Goal: Task Accomplishment & Management: Manage account settings

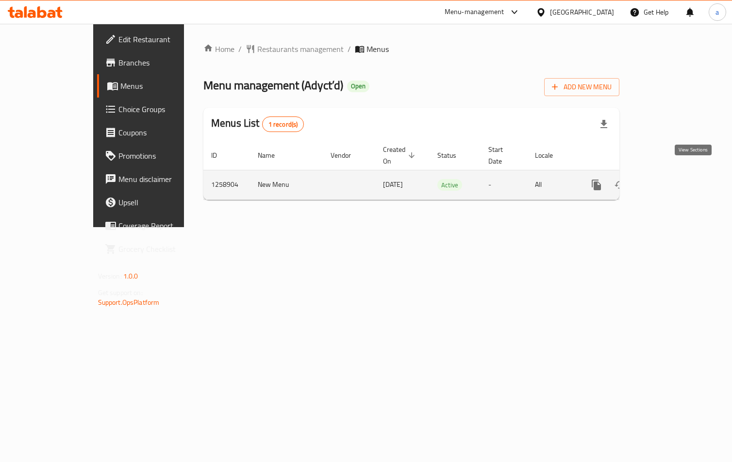
click at [672, 179] on icon "enhanced table" at bounding box center [667, 185] width 12 height 12
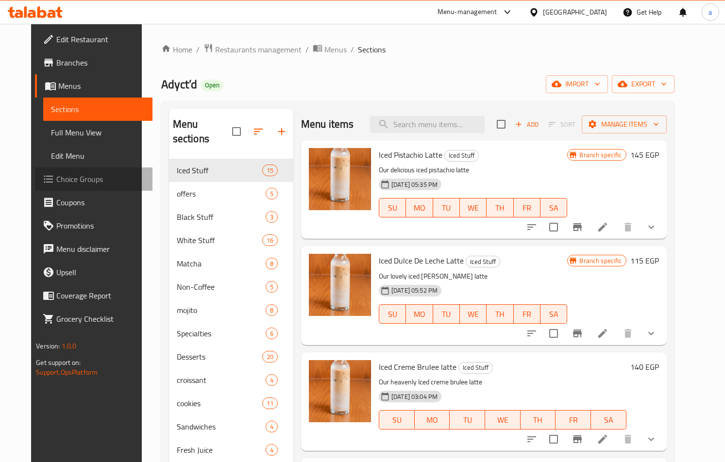
click at [56, 173] on span "Choice Groups" at bounding box center [100, 179] width 88 height 12
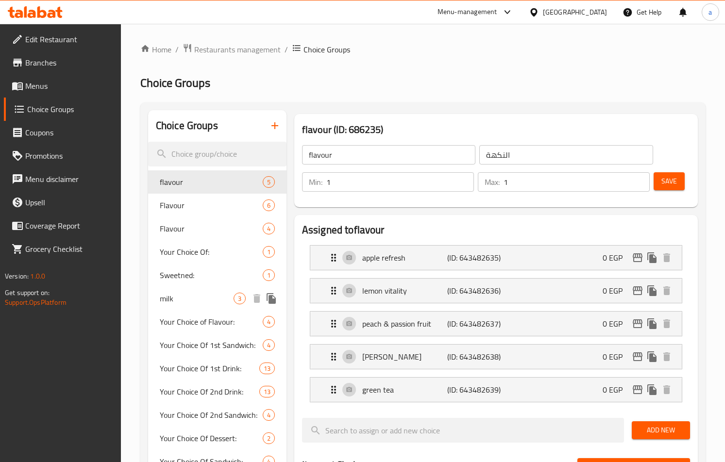
click at [189, 299] on span "milk" at bounding box center [197, 299] width 74 height 12
type input "milk"
type input "لبن"
type input "0"
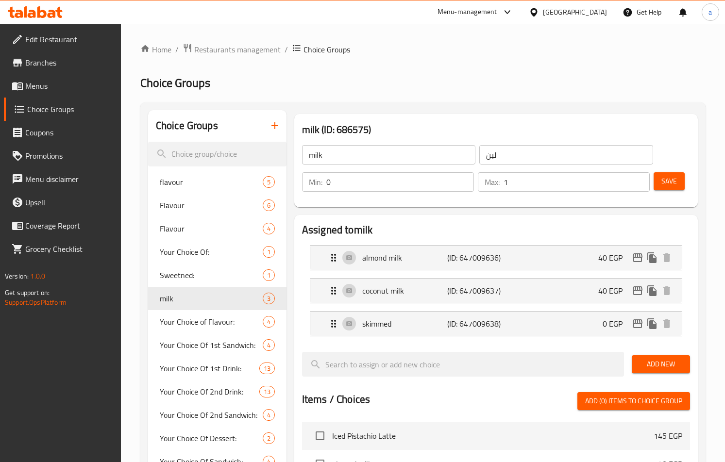
click at [409, 56] on div "Home / Restaurants management / Choice Groups Choice Groups Choice Groups flavo…" at bounding box center [422, 412] width 565 height 739
click at [383, 77] on h2 "Choice Groups" at bounding box center [422, 83] width 565 height 16
click at [201, 46] on span "Restaurants management" at bounding box center [237, 50] width 86 height 12
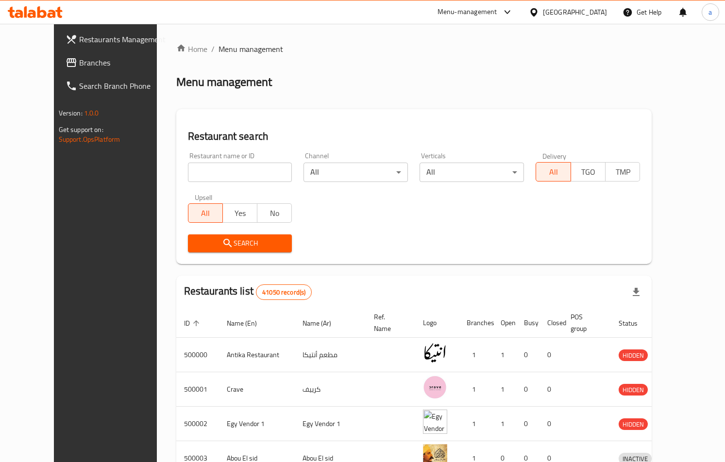
click at [79, 57] on span "Branches" at bounding box center [123, 63] width 88 height 12
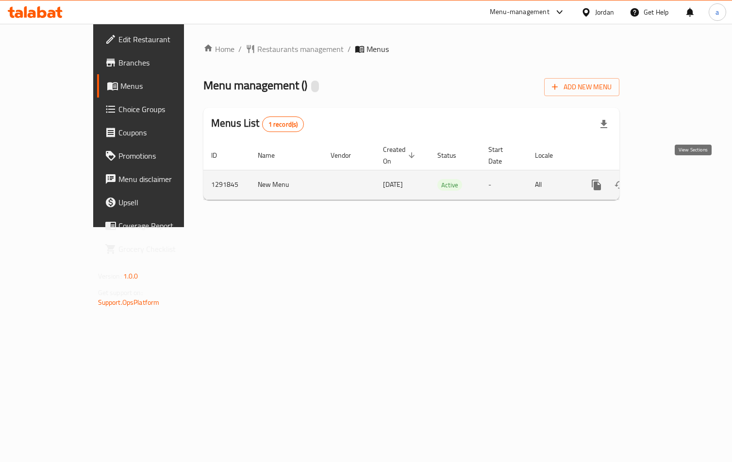
click at [672, 179] on icon "enhanced table" at bounding box center [667, 185] width 12 height 12
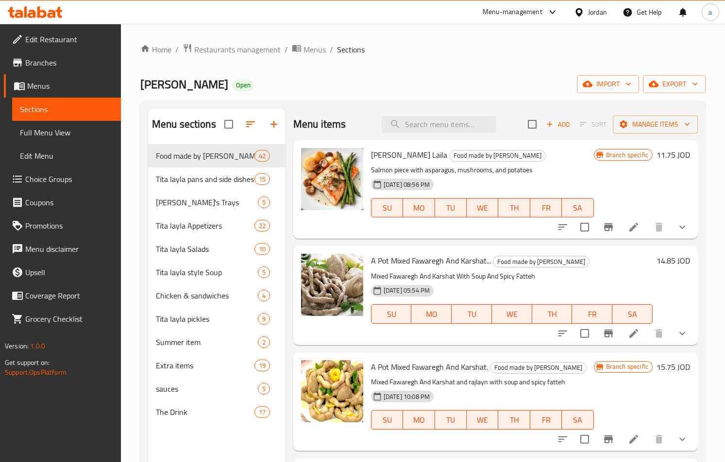
click at [54, 178] on span "Choice Groups" at bounding box center [69, 179] width 88 height 12
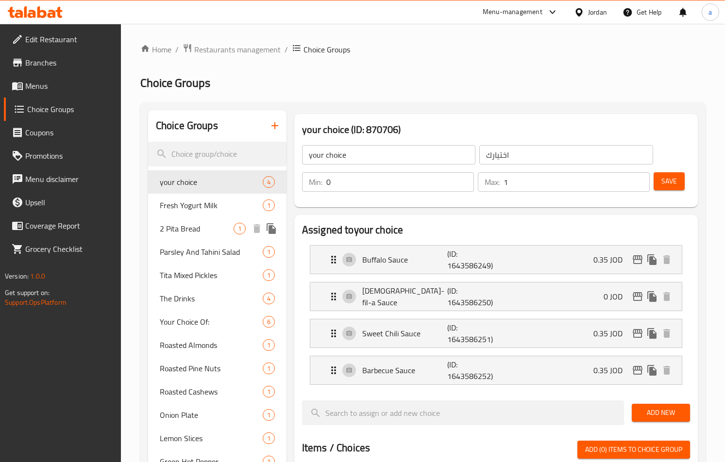
click at [189, 226] on span "2 Pita Bread" at bounding box center [197, 229] width 74 height 12
type input "2 Pita Bread"
type input "2 خبز بيتا"
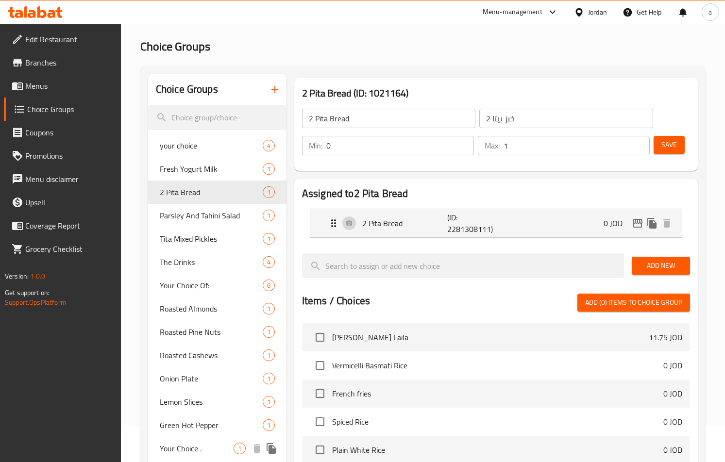
scroll to position [31, 0]
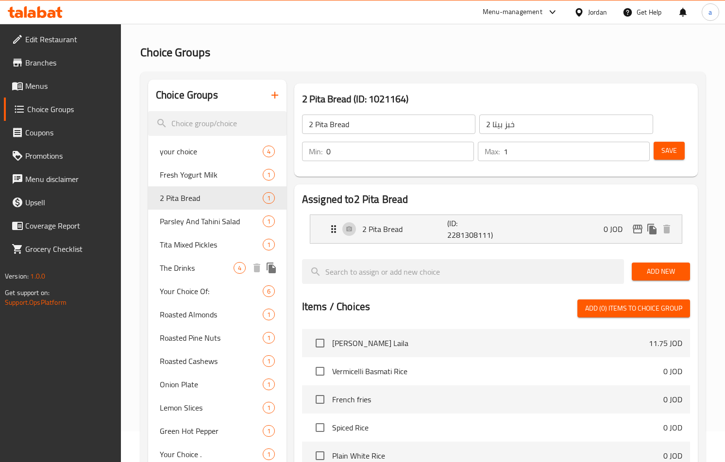
click at [186, 267] on span "The Drinks" at bounding box center [197, 268] width 74 height 12
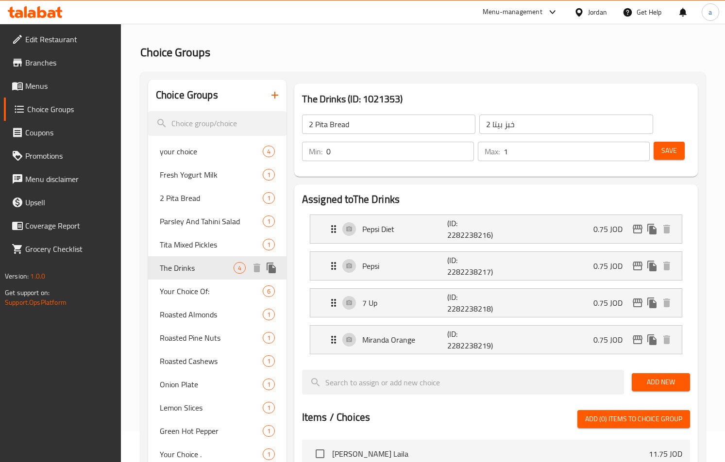
type input "The Drinks"
type input "مشروبات"
type input "1"
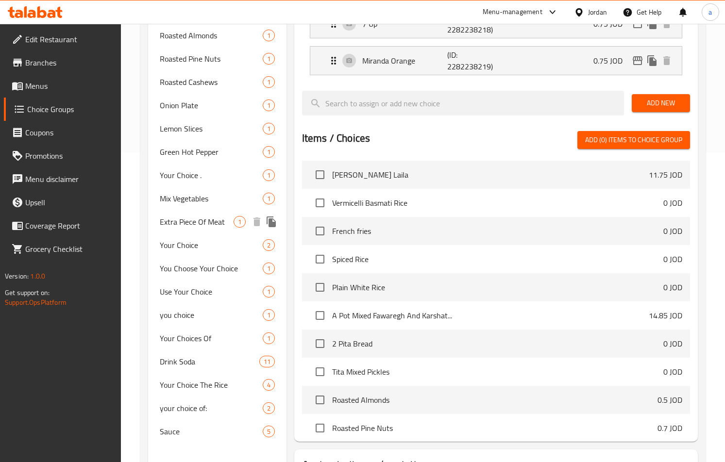
scroll to position [146, 0]
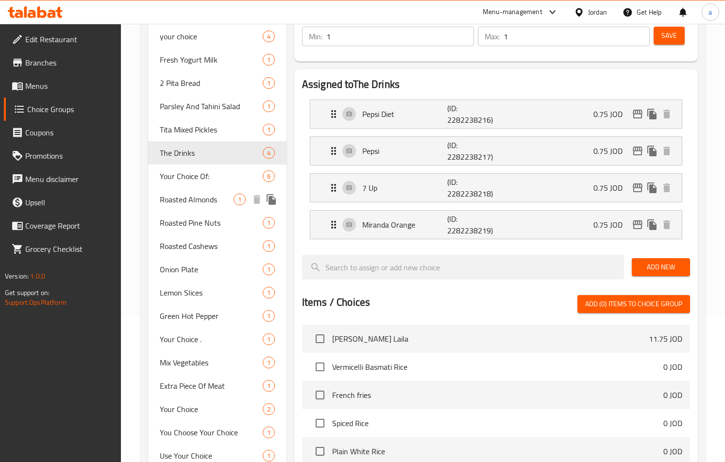
click at [198, 200] on span "Roasted Almonds" at bounding box center [197, 200] width 74 height 12
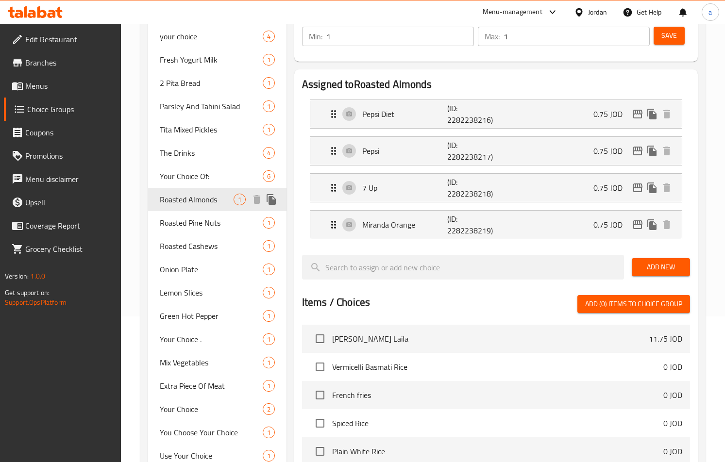
type input "Roasted Almonds"
type input "لوز محمص"
type input "0"
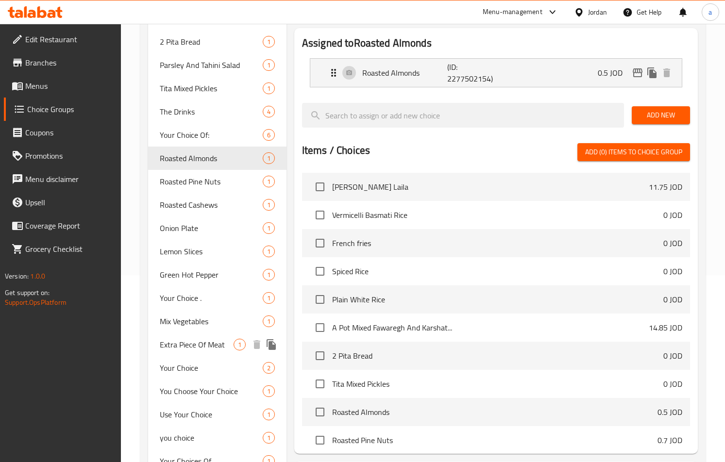
scroll to position [176, 0]
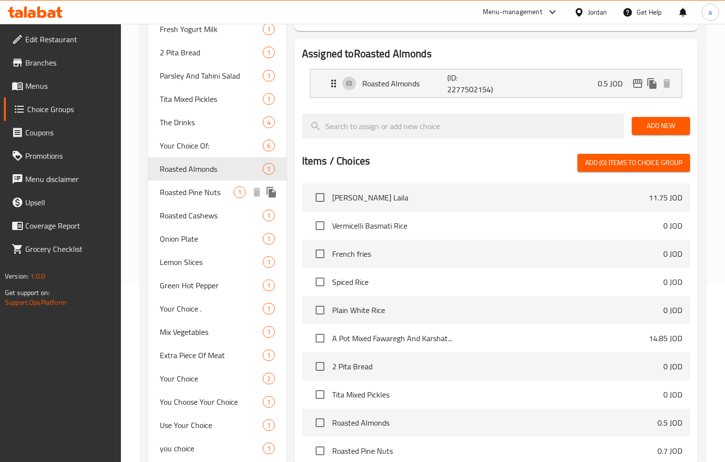
click at [195, 195] on span "Roasted Pine Nuts" at bounding box center [197, 192] width 74 height 12
type input "Roasted Pine Nuts"
type input "صنوبر محمص"
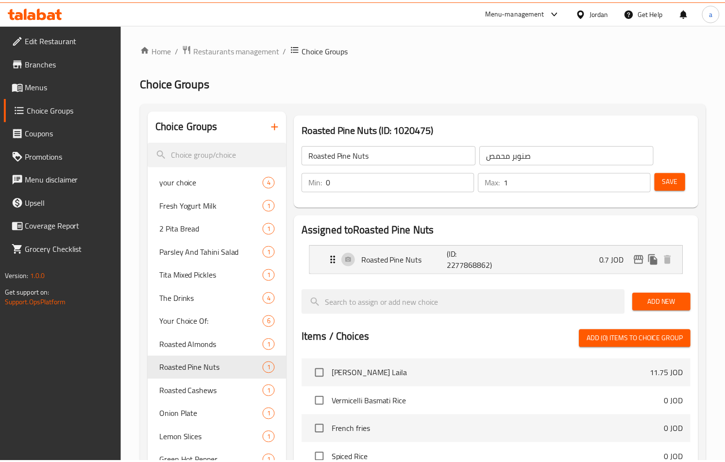
scroll to position [322, 0]
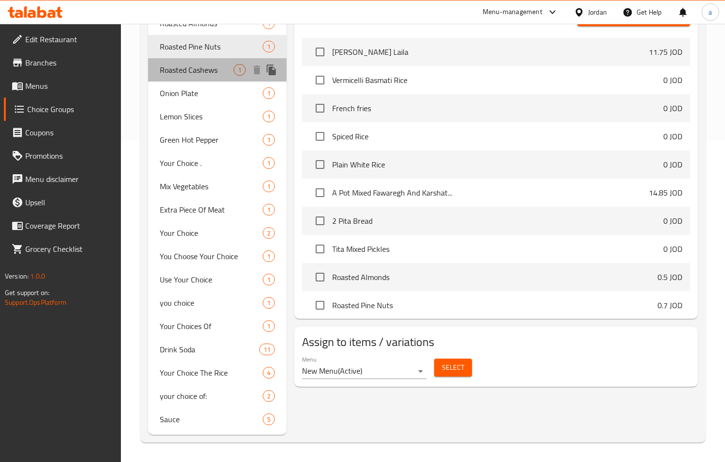
click at [198, 73] on span "Roasted Cashews" at bounding box center [197, 70] width 74 height 12
type input "Roasted Cashews"
type input "كاجو محمص"
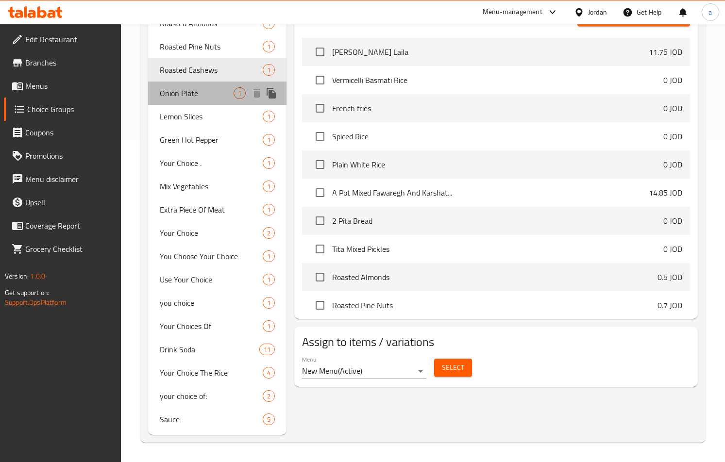
drag, startPoint x: 200, startPoint y: 100, endPoint x: 241, endPoint y: 118, distance: 44.6
click at [200, 100] on div "Onion Plate 1" at bounding box center [217, 93] width 138 height 23
type input "Onion Plate"
type input "طبق بصل"
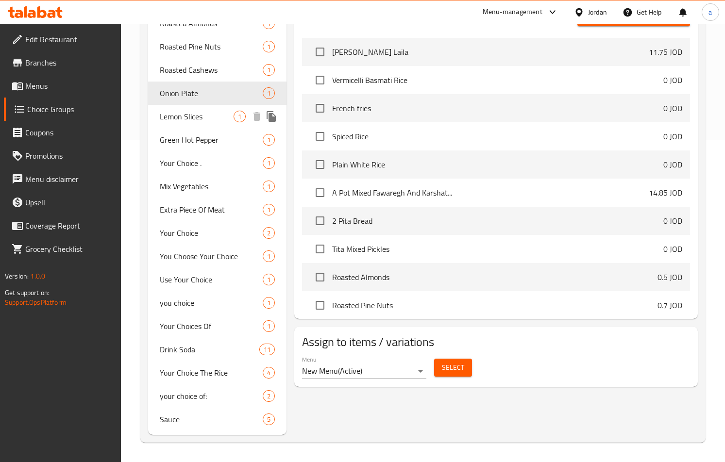
click at [198, 121] on span "Lemon Slices" at bounding box center [197, 117] width 74 height 12
type input "Lemon Slices"
type input "ليمون شرائح"
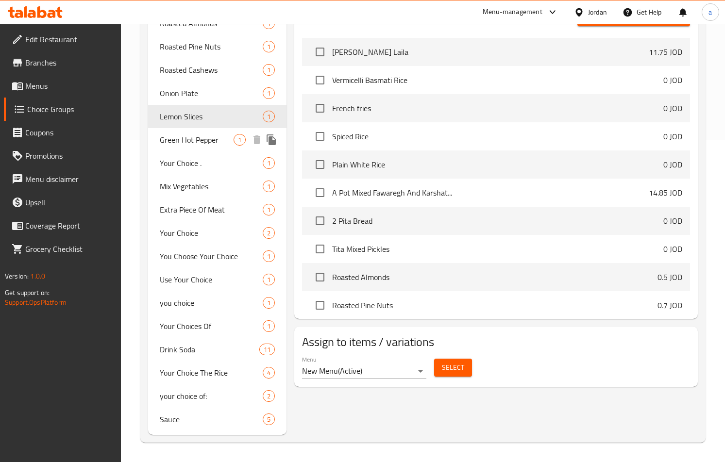
click at [194, 144] on span "Green Hot Pepper" at bounding box center [197, 140] width 74 height 12
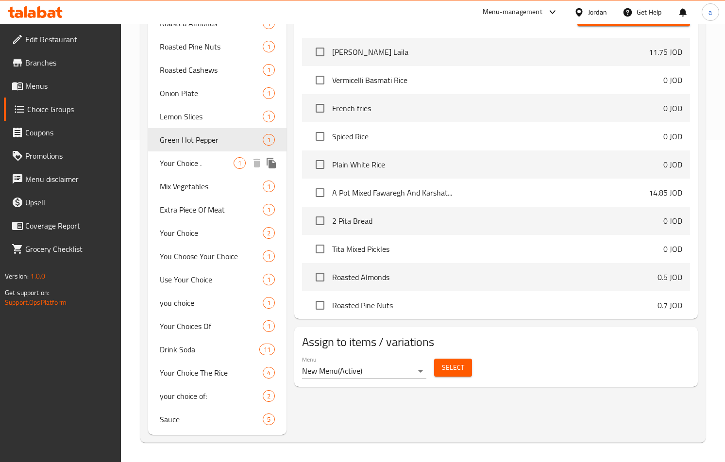
type input "Green Hot Pepper"
type input "فلفل اخضر حار"
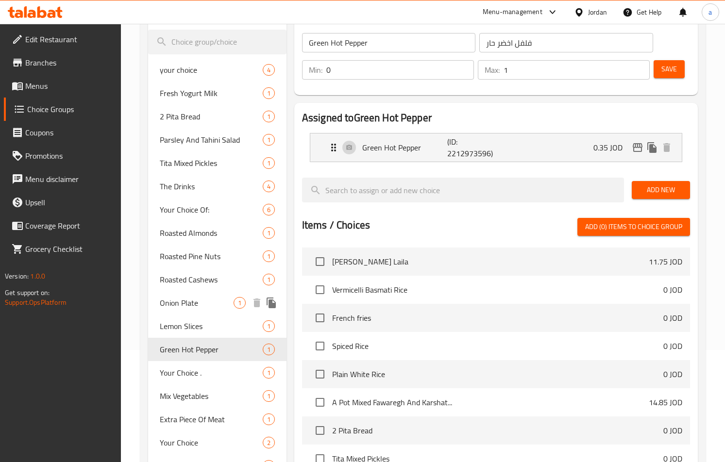
scroll to position [0, 0]
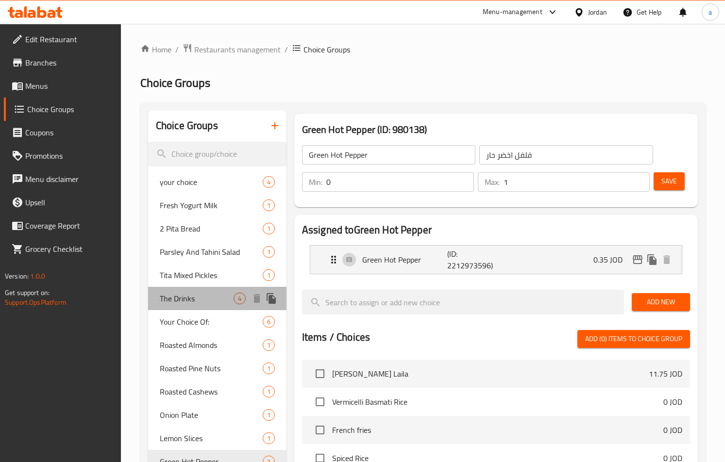
click at [183, 307] on div "The Drinks 4" at bounding box center [217, 298] width 138 height 23
type input "The Drinks"
type input "مشروبات"
type input "1"
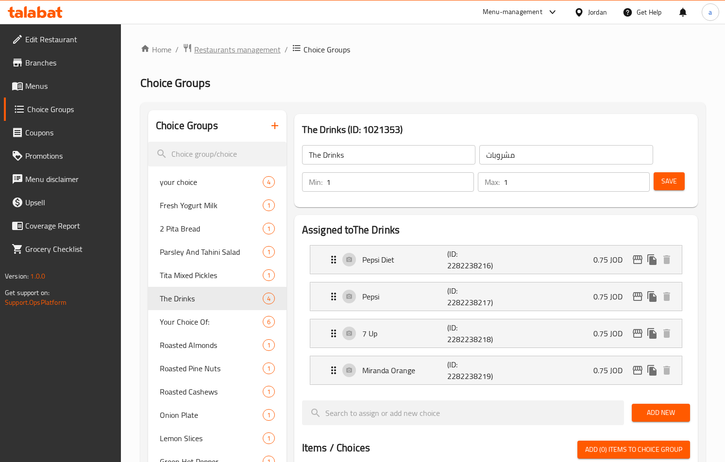
click at [237, 50] on span "Restaurants management" at bounding box center [237, 50] width 86 height 12
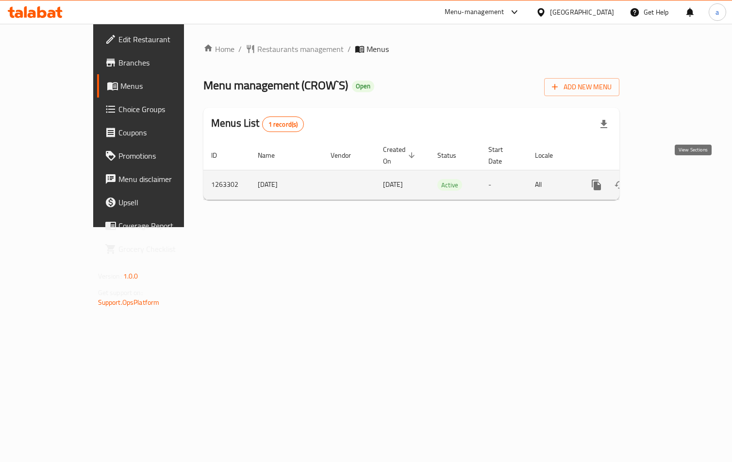
click at [672, 179] on icon "enhanced table" at bounding box center [667, 185] width 12 height 12
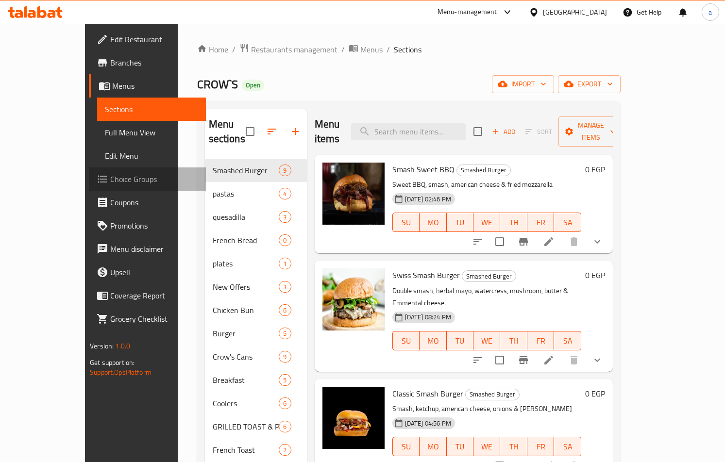
click at [110, 180] on span "Choice Groups" at bounding box center [154, 179] width 88 height 12
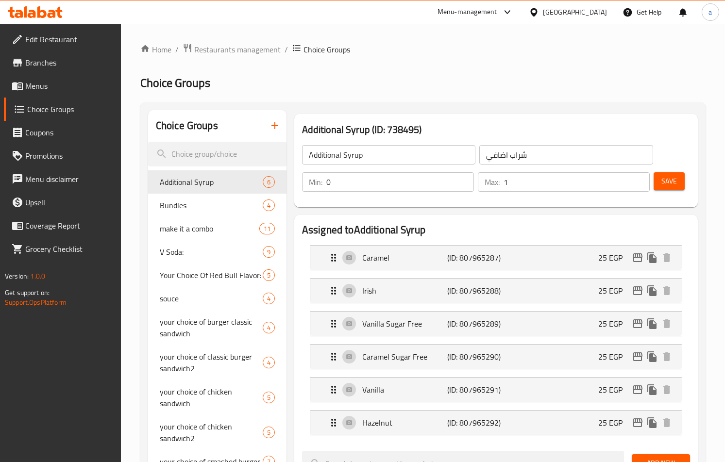
click at [38, 161] on div at bounding box center [362, 231] width 725 height 462
click at [58, 113] on span "Choice Groups" at bounding box center [70, 109] width 86 height 12
click at [232, 150] on input "search" at bounding box center [217, 154] width 138 height 25
click at [182, 251] on span "V Soda:" at bounding box center [197, 252] width 74 height 12
type input "V Soda:"
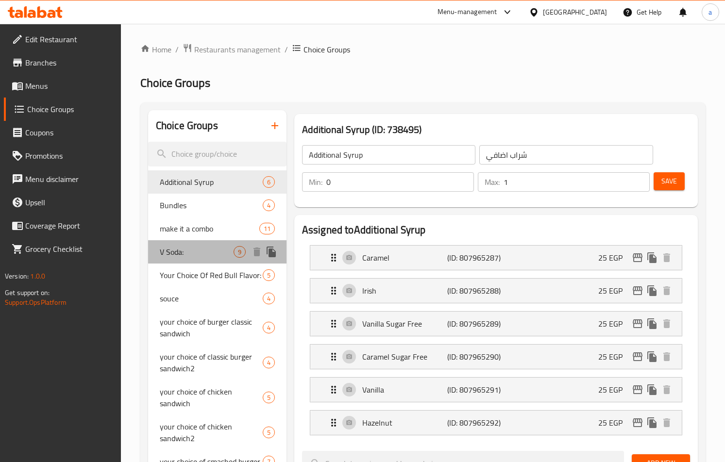
type input "في [GEOGRAPHIC_DATA]:"
type input "1"
type input "2"
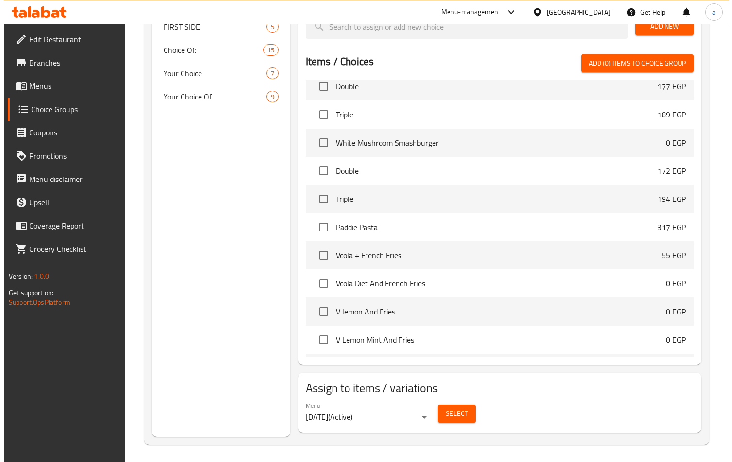
scroll to position [565, 0]
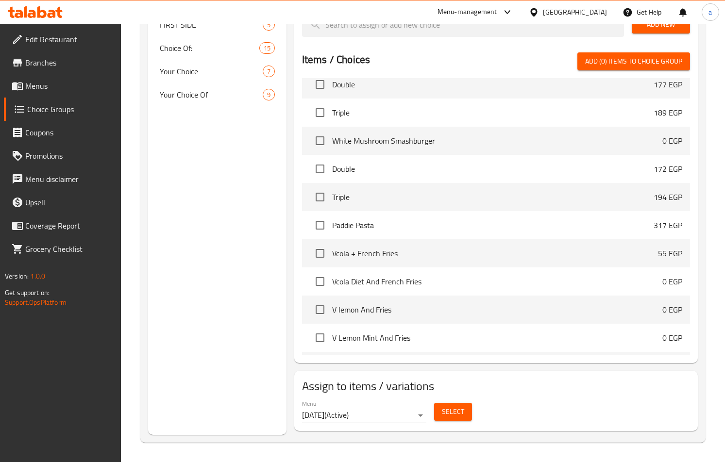
click at [446, 415] on span "Select" at bounding box center [453, 412] width 22 height 12
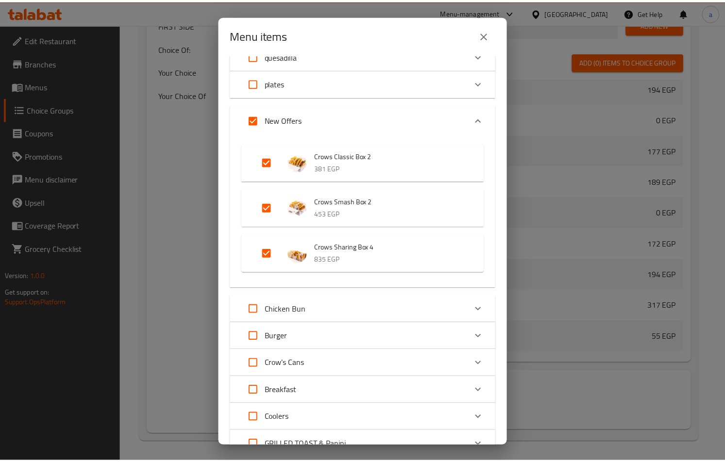
scroll to position [0, 0]
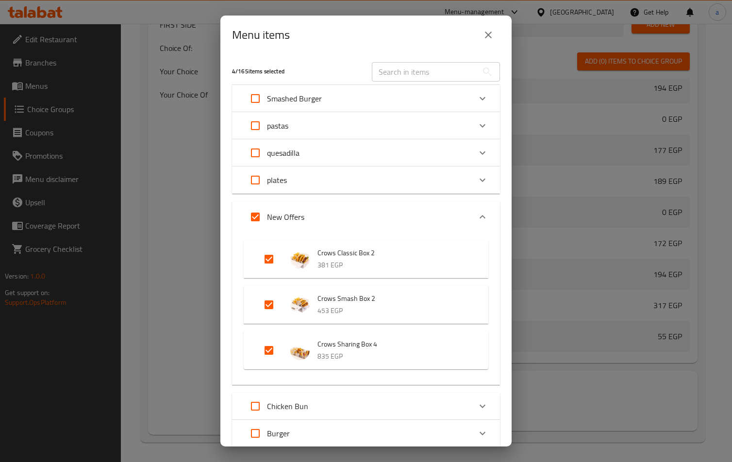
click at [482, 38] on button "close" at bounding box center [488, 34] width 23 height 23
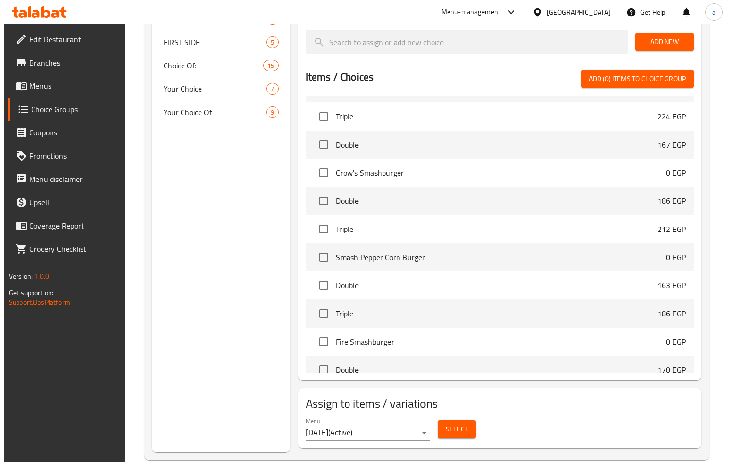
scroll to position [565, 0]
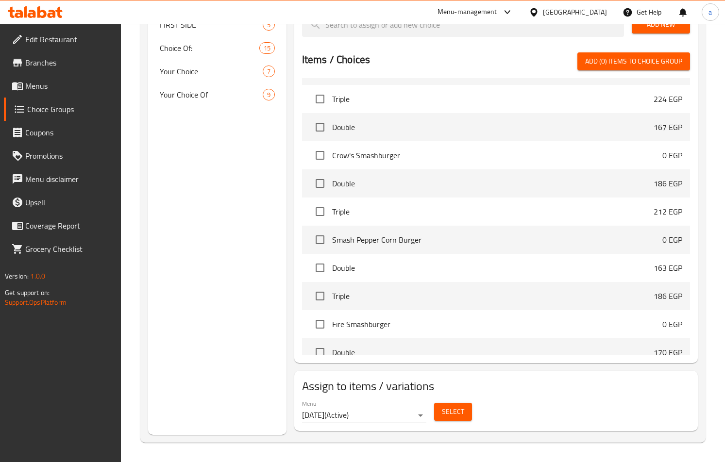
click at [472, 406] on div "Select" at bounding box center [453, 412] width 46 height 26
click at [469, 407] on button "Select" at bounding box center [453, 412] width 38 height 18
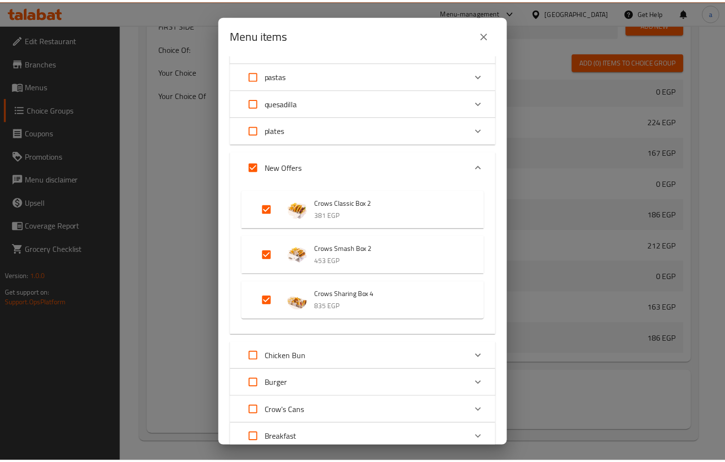
scroll to position [49, 0]
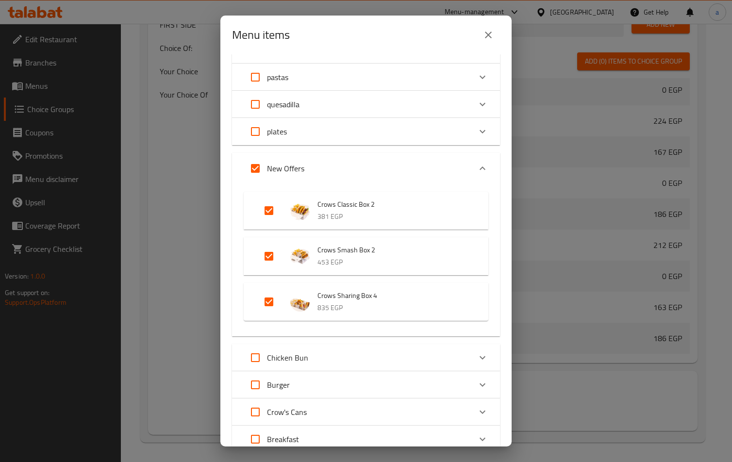
click at [572, 200] on div "Menu items 4 / 165 items selected ​ Smashed Burger Smash Sweet BBQ 0 EGP Your c…" at bounding box center [366, 231] width 732 height 462
click at [494, 40] on icon "close" at bounding box center [489, 35] width 12 height 12
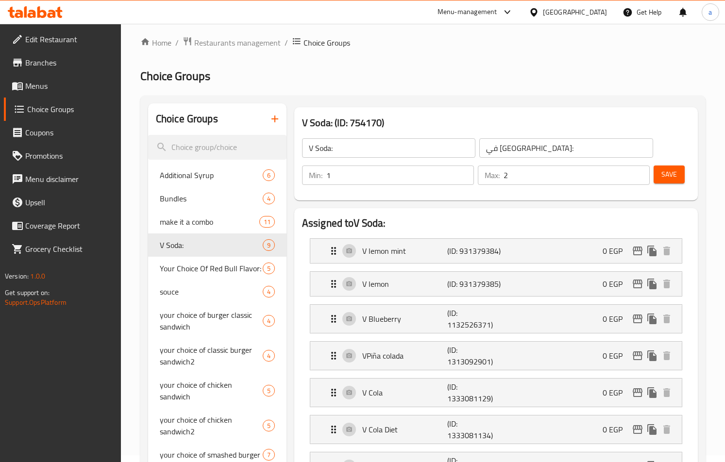
scroll to position [0, 0]
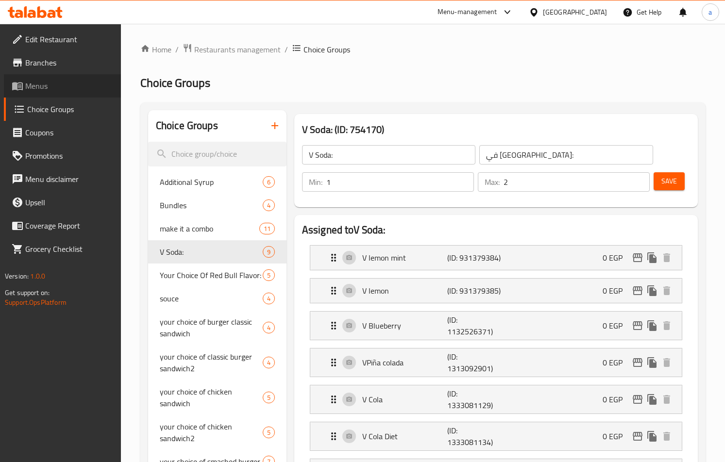
click at [71, 91] on span "Menus" at bounding box center [69, 86] width 88 height 12
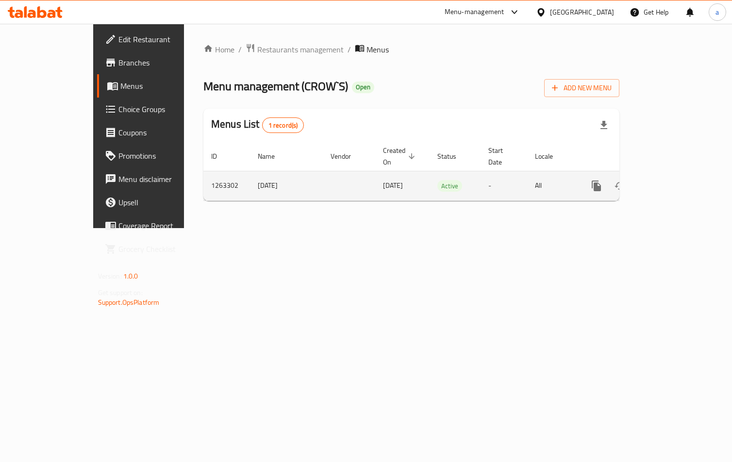
click at [678, 181] on link "enhanced table" at bounding box center [666, 185] width 23 height 23
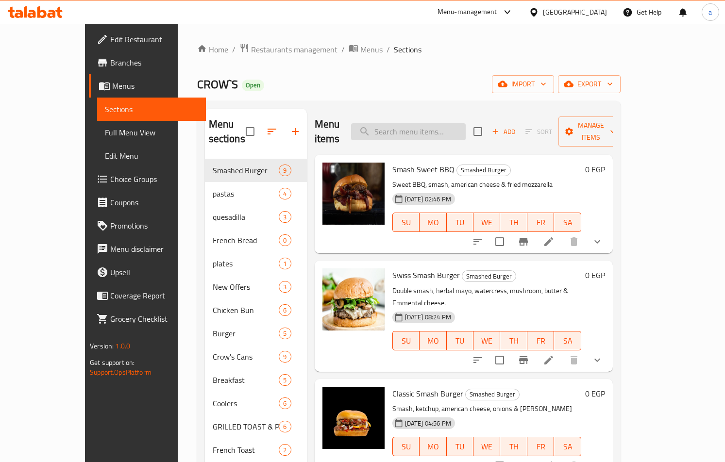
click at [454, 129] on input "search" at bounding box center [408, 131] width 115 height 17
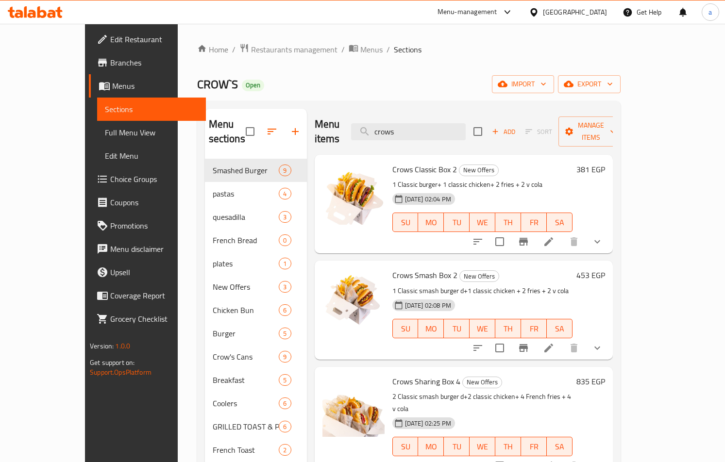
type input "crows"
click at [554, 236] on icon at bounding box center [549, 242] width 12 height 12
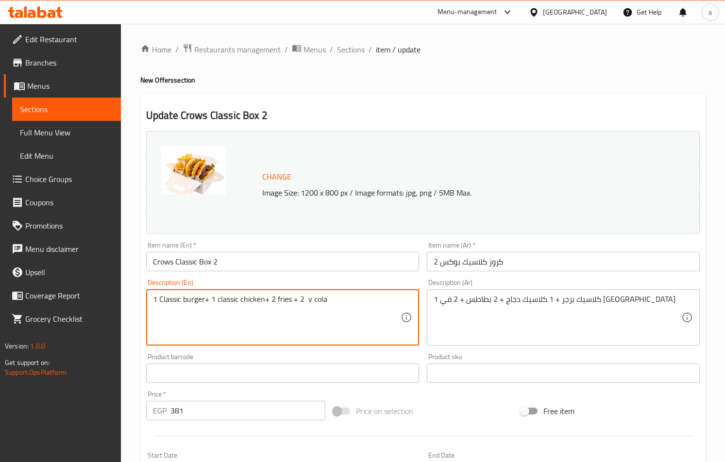
click at [456, 77] on h4 "New Offers section" at bounding box center [422, 80] width 565 height 10
drag, startPoint x: 298, startPoint y: 300, endPoint x: 326, endPoint y: 293, distance: 28.5
click at [331, 310] on textarea "1 Classic burger+ 1 classic chicken+ 2 fries + 2 v cola" at bounding box center [277, 318] width 248 height 46
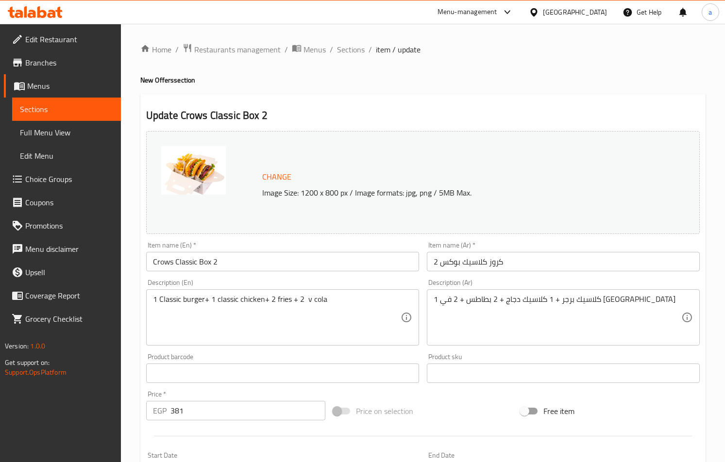
click at [444, 92] on div "Home / Restaurants management / Menus / Sections / item / update New Offers sec…" at bounding box center [422, 415] width 565 height 745
click at [212, 51] on span "Restaurants management" at bounding box center [237, 50] width 86 height 12
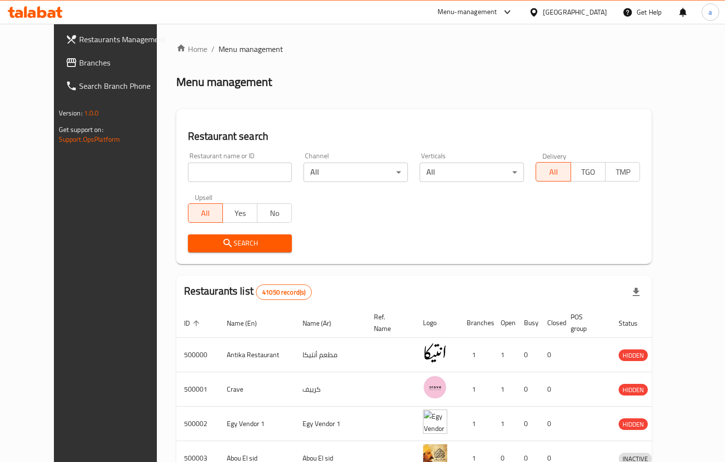
click at [79, 64] on span "Branches" at bounding box center [123, 63] width 88 height 12
